Goal: Task Accomplishment & Management: Use online tool/utility

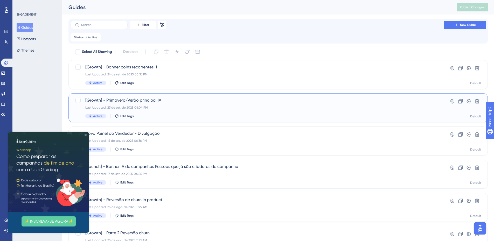
click at [213, 100] on span "[Growth] - Primavera/Verão principal IA" at bounding box center [257, 100] width 344 height 6
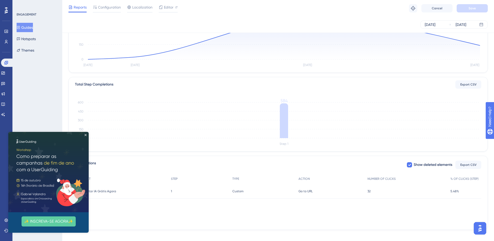
scroll to position [87, 0]
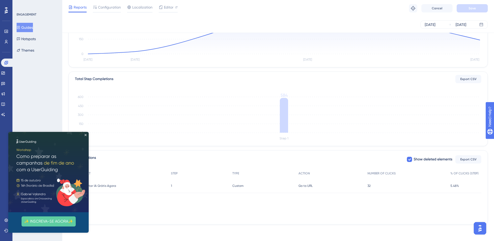
click at [83, 133] on img at bounding box center [48, 172] width 80 height 80
click at [85, 134] on icon "Close Preview" at bounding box center [86, 135] width 2 height 2
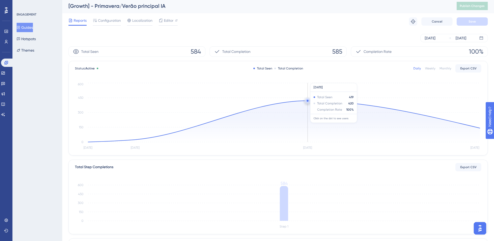
scroll to position [0, 0]
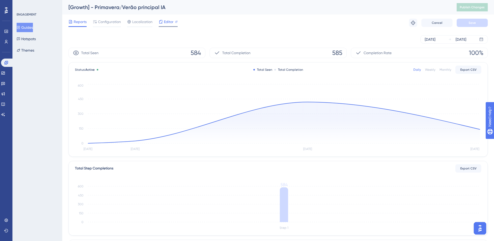
click at [169, 20] on span "Editor" at bounding box center [169, 22] width 10 height 6
click at [309, 103] on circle at bounding box center [308, 102] width 4 height 4
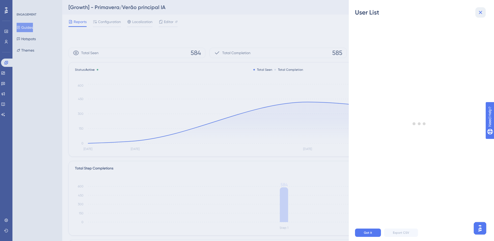
click at [478, 10] on icon at bounding box center [481, 12] width 6 height 6
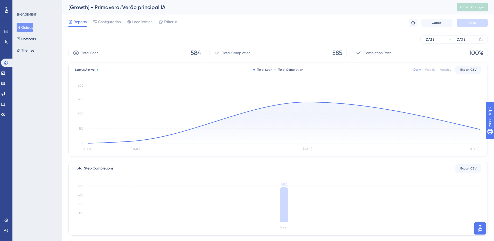
scroll to position [87, 0]
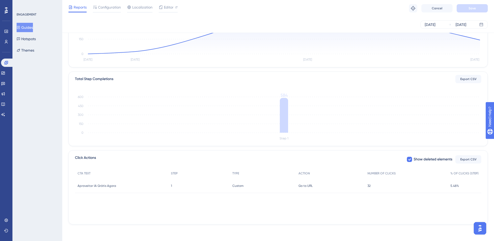
click at [369, 188] on span "32" at bounding box center [369, 186] width 3 height 4
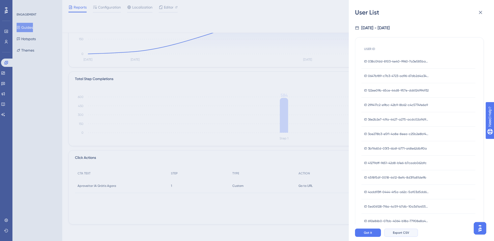
click at [403, 235] on span "Export CSV" at bounding box center [401, 233] width 16 height 4
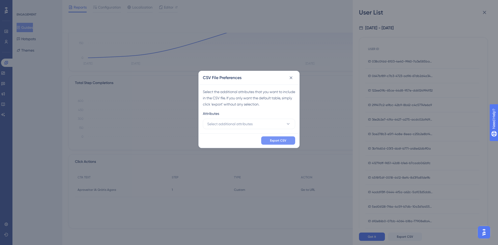
click at [285, 140] on span "Export CSV" at bounding box center [278, 141] width 16 height 4
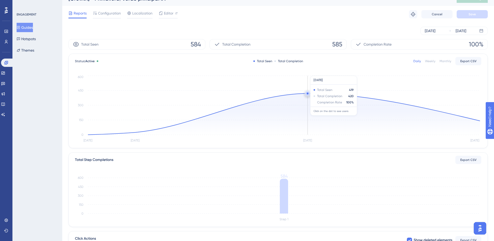
scroll to position [6, 0]
